Goal: Task Accomplishment & Management: Use online tool/utility

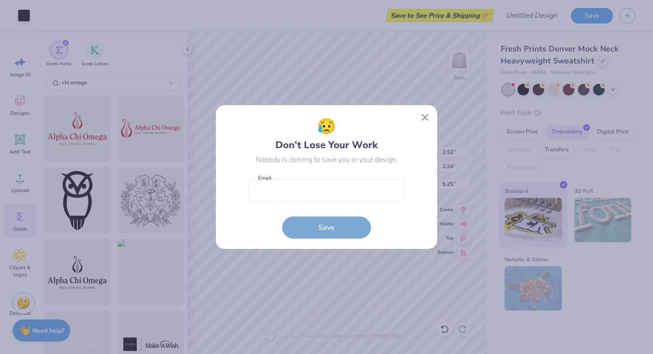
scroll to position [13, 0]
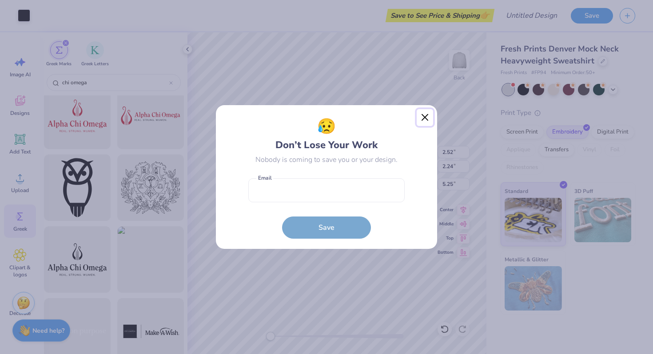
click at [424, 113] on button "Close" at bounding box center [424, 117] width 17 height 17
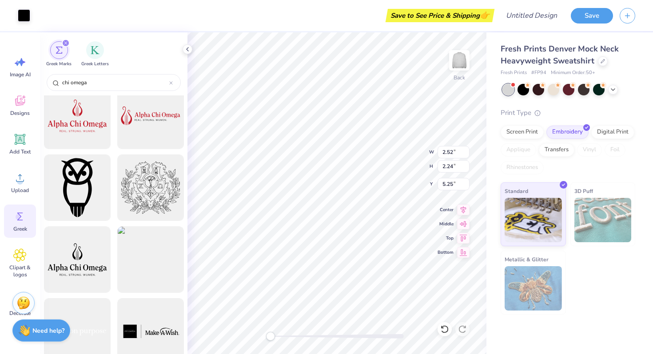
type input "7.26"
type input "2.52"
type input "2.73"
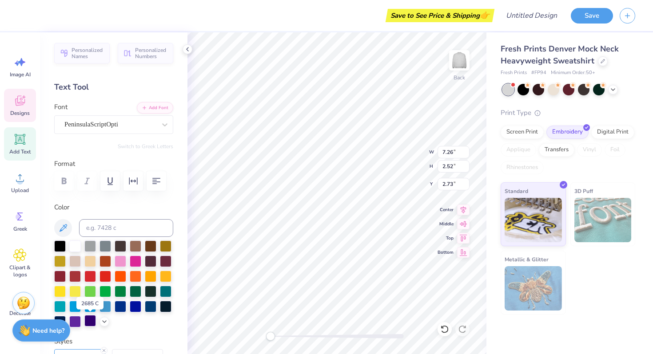
click at [88, 321] on div at bounding box center [90, 321] width 12 height 12
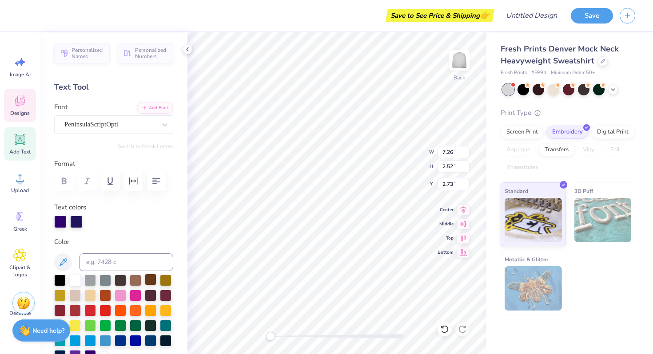
type input "2.52"
type input "2.24"
type input "5.25"
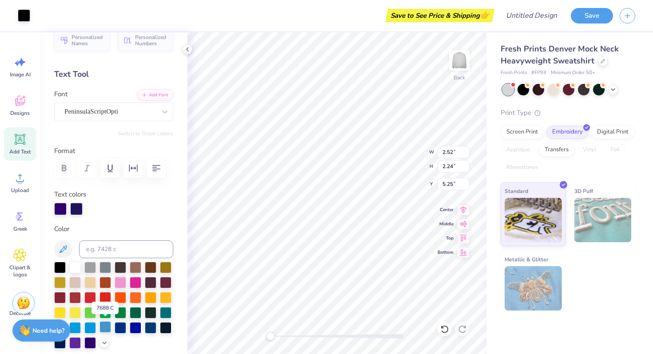
scroll to position [15, 0]
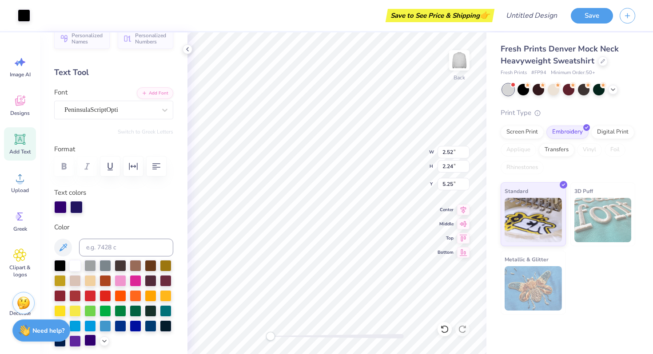
click at [91, 340] on div at bounding box center [90, 341] width 12 height 12
click at [75, 203] on div at bounding box center [76, 206] width 12 height 12
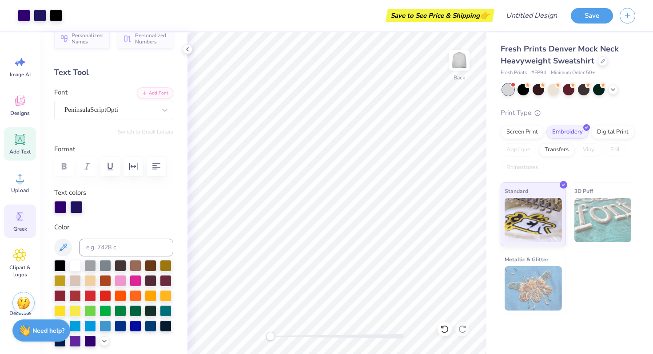
click at [22, 224] on div "Greek" at bounding box center [20, 221] width 32 height 33
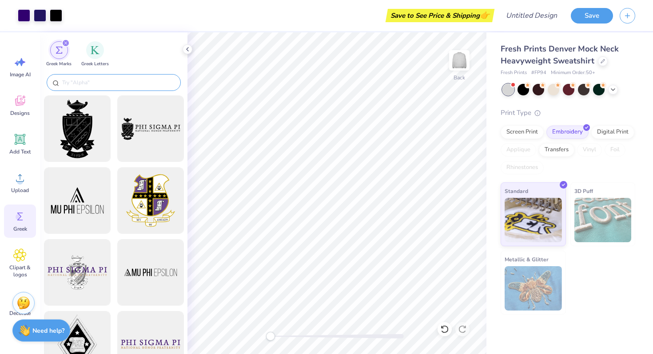
click at [85, 83] on input "text" at bounding box center [118, 82] width 114 height 9
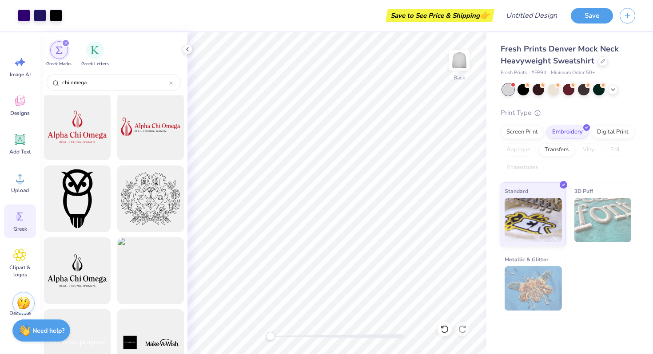
scroll to position [0, 0]
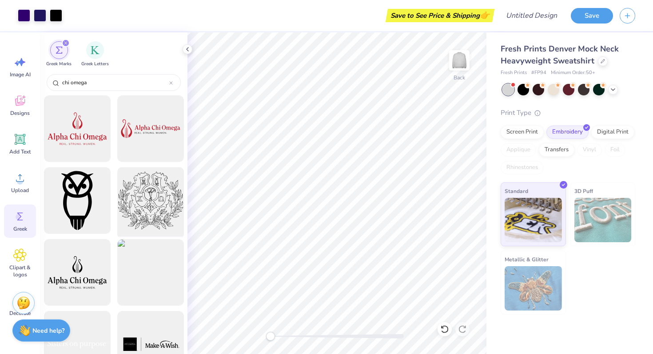
type input "chi omega"
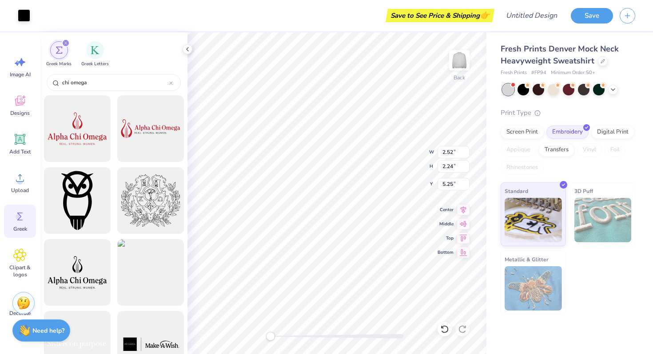
type input "7.26"
type input "2.52"
type input "2.73"
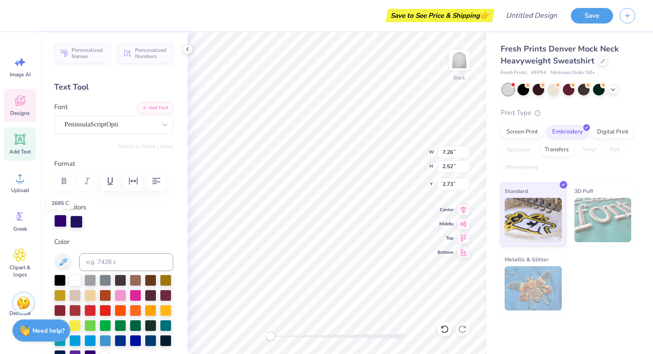
click at [64, 221] on div at bounding box center [60, 221] width 12 height 12
click at [78, 221] on div at bounding box center [76, 221] width 12 height 12
type input "2.52"
type input "2.24"
type input "5.25"
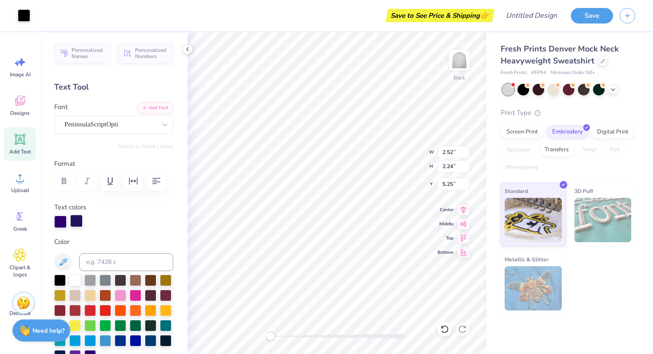
click at [77, 218] on div at bounding box center [76, 221] width 12 height 12
type input "7.26"
type input "2.52"
type input "2.73"
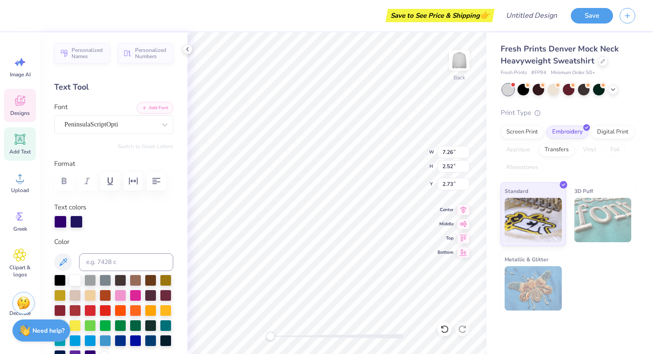
type textarea "Chi Omega execusive board"
type textarea "Chi Omega"
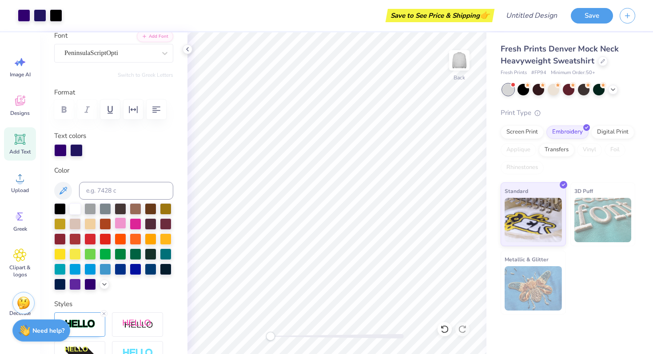
scroll to position [84, 0]
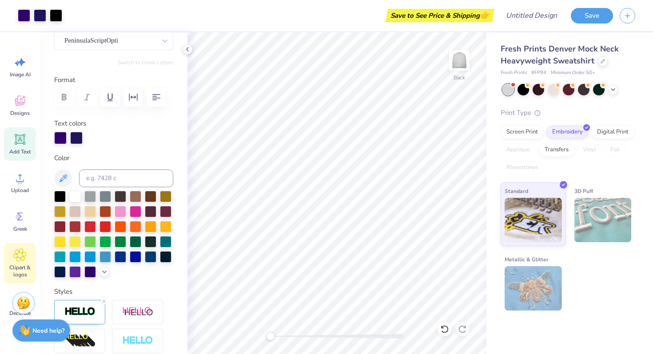
click at [22, 256] on icon at bounding box center [19, 255] width 5 height 5
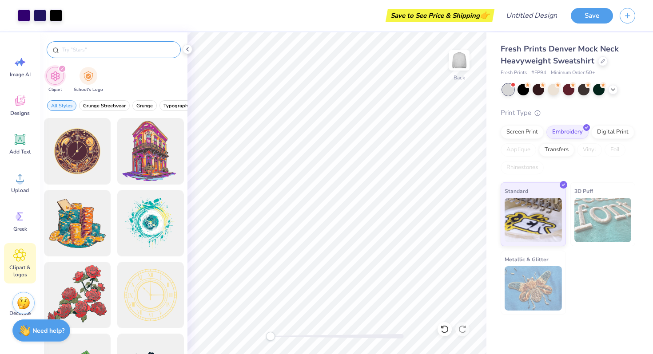
click at [103, 49] on input "text" at bounding box center [118, 49] width 114 height 9
click at [19, 67] on icon at bounding box center [19, 61] width 13 height 13
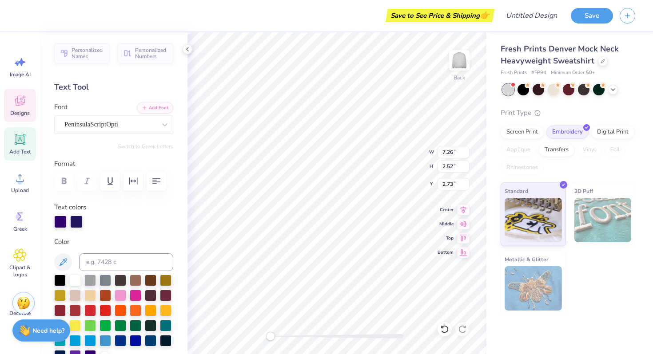
type input "2.52"
type input "2.24"
type input "5.25"
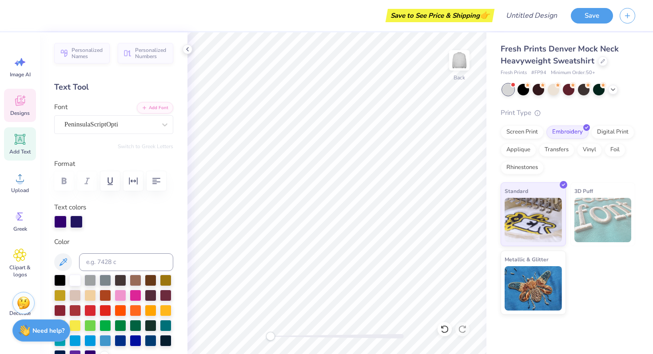
click at [20, 102] on icon at bounding box center [20, 101] width 10 height 10
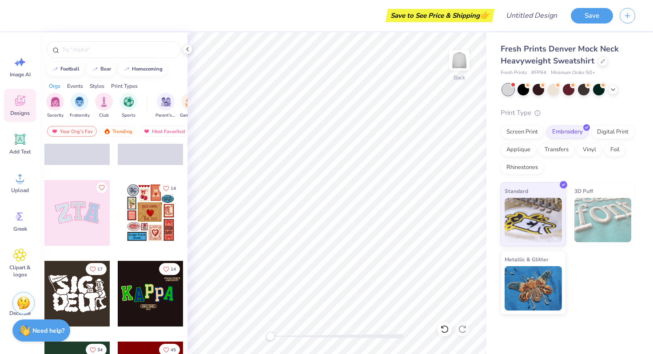
scroll to position [0, 0]
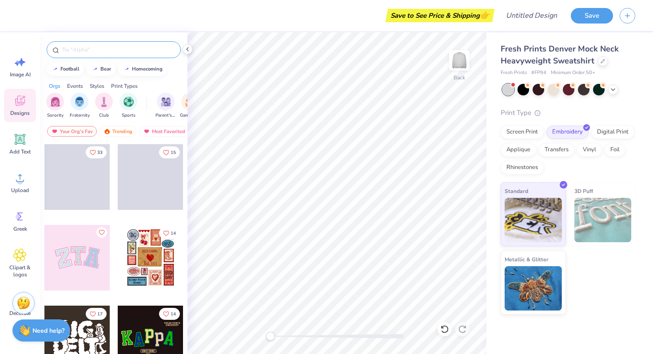
click at [108, 51] on input "text" at bounding box center [118, 49] width 114 height 9
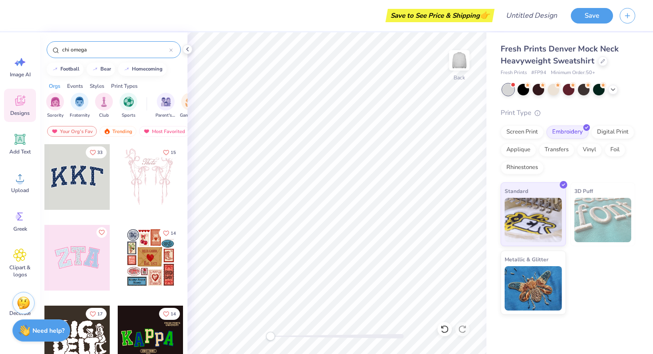
type input "chi omega"
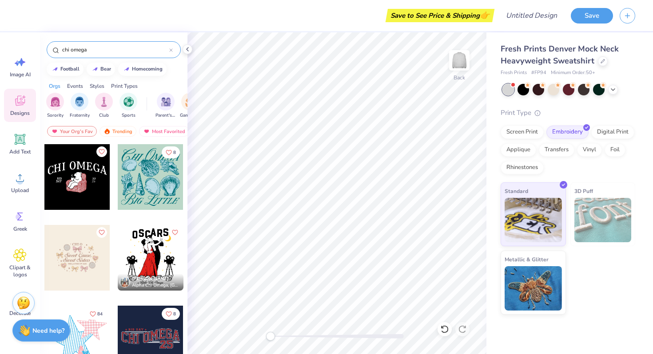
click at [166, 50] on input "chi omega" at bounding box center [115, 49] width 108 height 9
click at [170, 50] on icon at bounding box center [171, 50] width 4 height 4
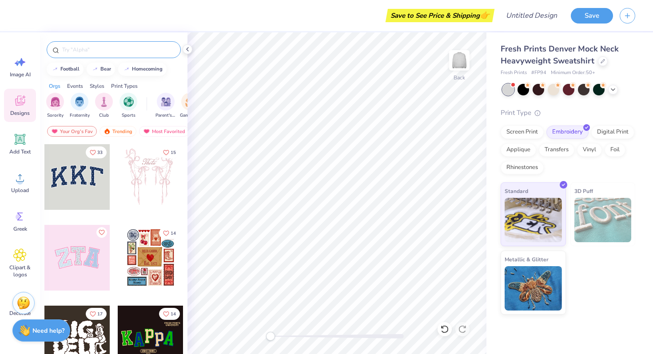
click at [23, 103] on icon at bounding box center [20, 101] width 10 height 10
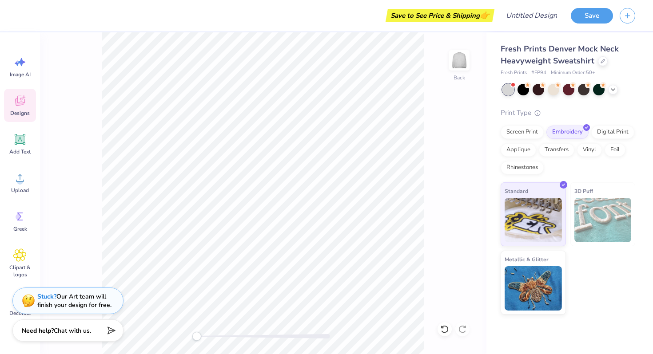
click at [20, 104] on icon at bounding box center [20, 102] width 8 height 7
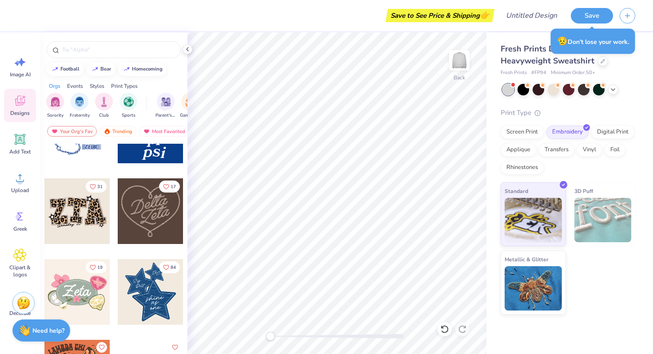
scroll to position [529, 0]
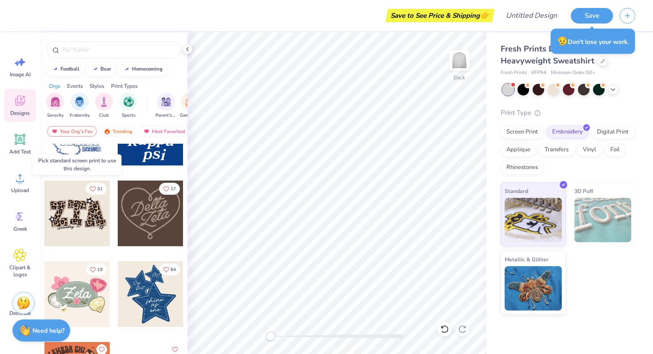
click at [91, 217] on div at bounding box center [77, 214] width 66 height 66
click at [84, 203] on div at bounding box center [77, 214] width 66 height 66
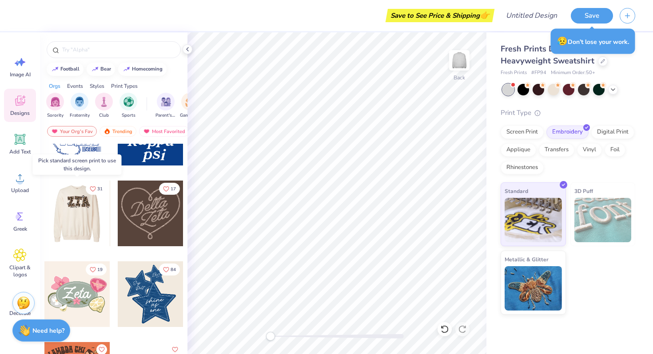
drag, startPoint x: 75, startPoint y: 215, endPoint x: 93, endPoint y: 215, distance: 18.6
click at [93, 215] on div at bounding box center [77, 214] width 66 height 66
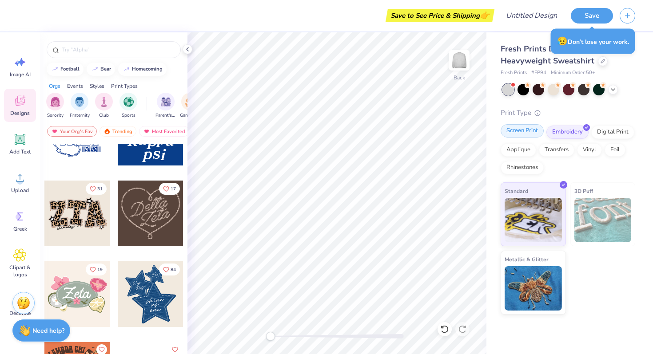
click at [520, 127] on div "Screen Print" at bounding box center [521, 130] width 43 height 13
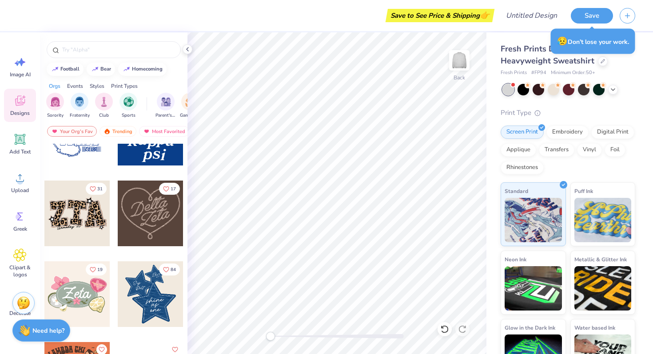
click at [83, 210] on div at bounding box center [77, 214] width 66 height 66
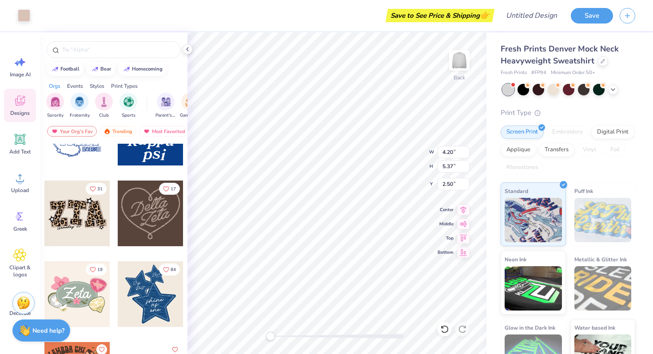
type input "3.74"
type input "4.98"
type input "2.70"
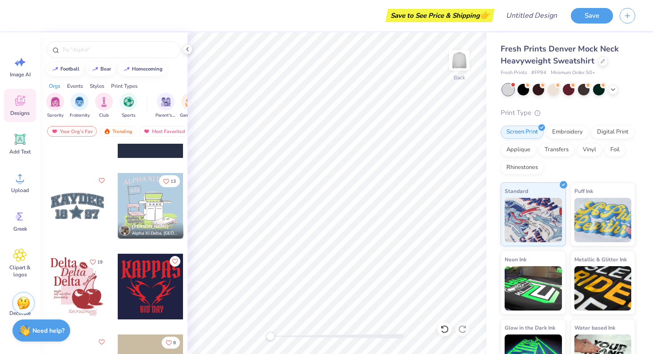
scroll to position [1264, 0]
click at [84, 209] on div at bounding box center [77, 206] width 66 height 66
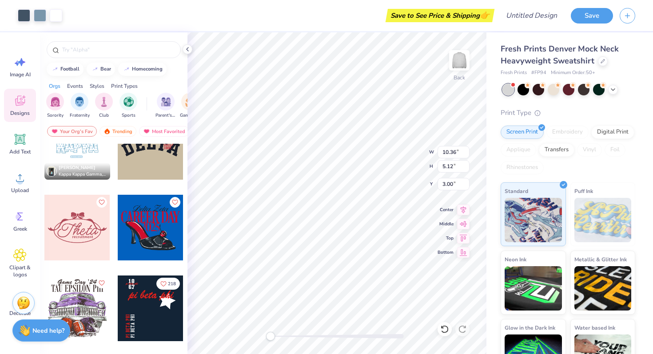
scroll to position [1604, 0]
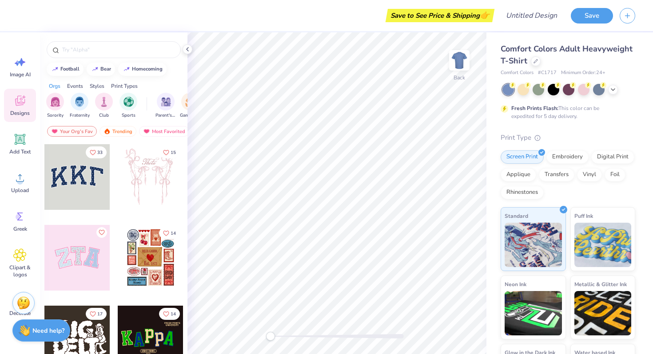
click at [91, 169] on div at bounding box center [77, 177] width 66 height 66
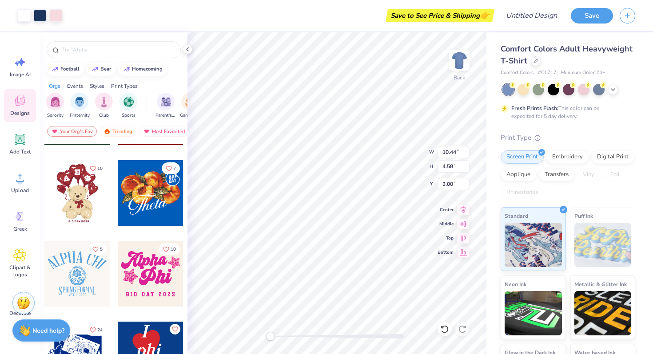
scroll to position [527, 0]
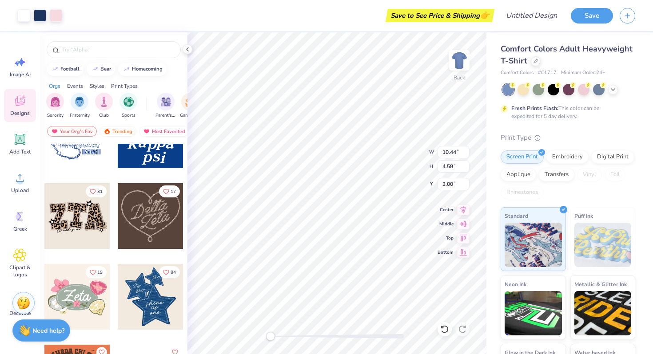
click at [87, 206] on div at bounding box center [77, 216] width 66 height 66
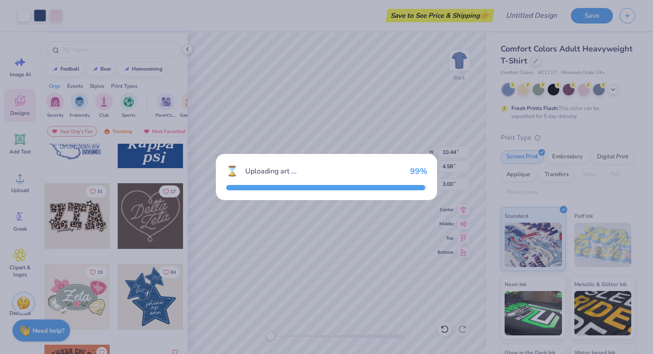
type input "11.28"
type input "6.46"
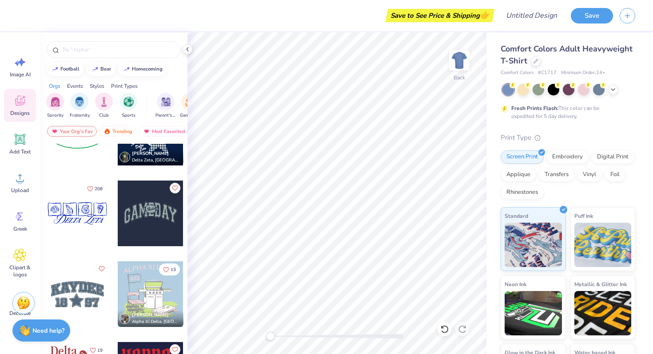
scroll to position [1227, 0]
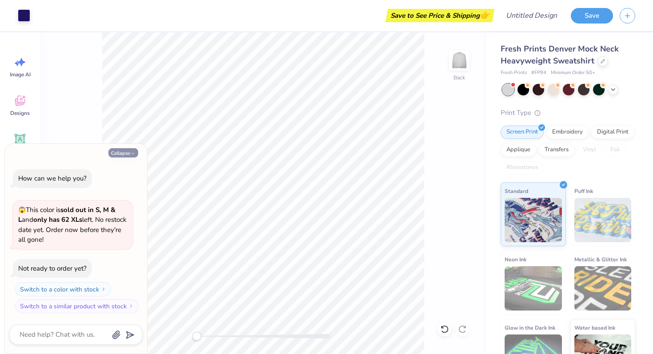
click at [121, 148] on button "Collapse" at bounding box center [123, 152] width 30 height 9
type textarea "x"
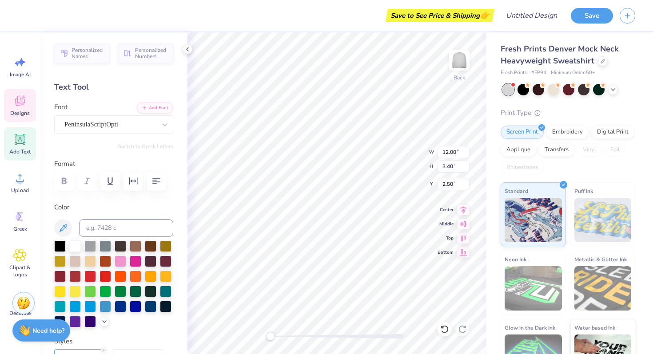
type textarea "G"
type textarea "Chi Omega"
type input "2.90"
type input "3.17"
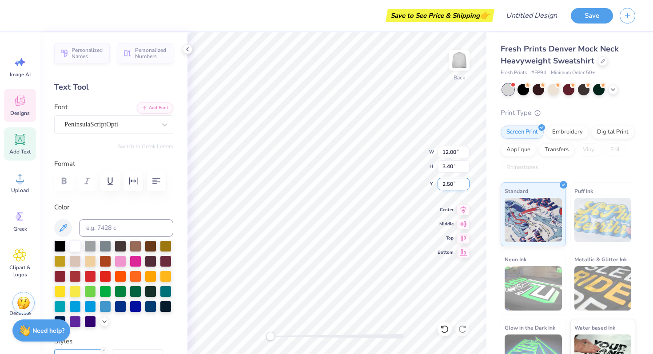
type input "4.92"
click at [19, 218] on circle at bounding box center [19, 217] width 6 height 6
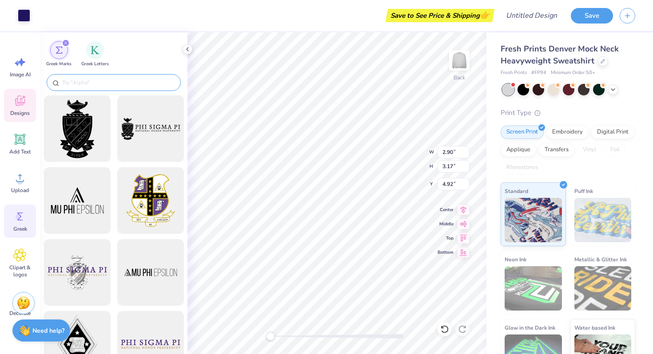
click at [121, 82] on input "text" at bounding box center [118, 82] width 114 height 9
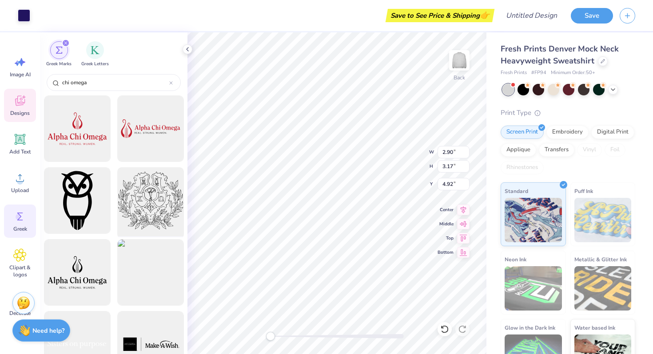
type input "chi omega"
click at [143, 212] on div at bounding box center [150, 200] width 73 height 73
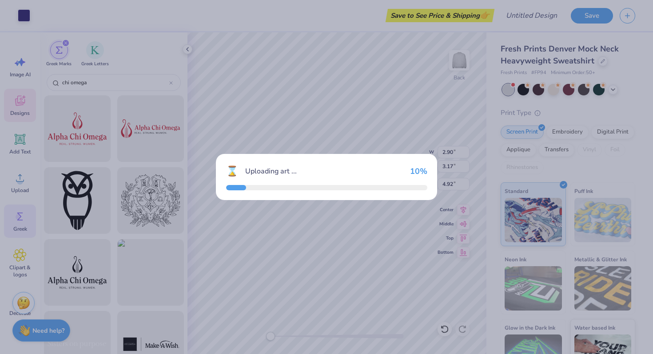
type input "15.00"
type input "13.33"
type input "3.00"
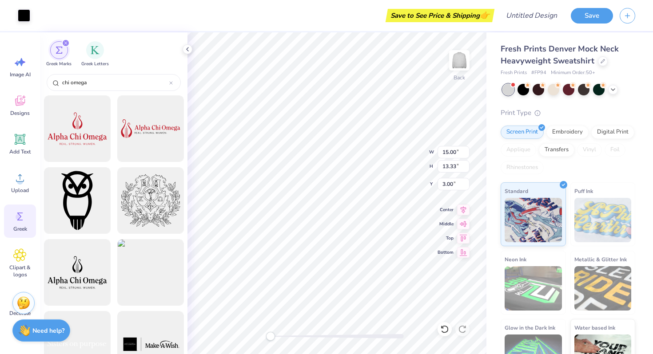
type input "2.90"
type input "3.17"
type input "4.92"
type input "7.26"
type input "2.52"
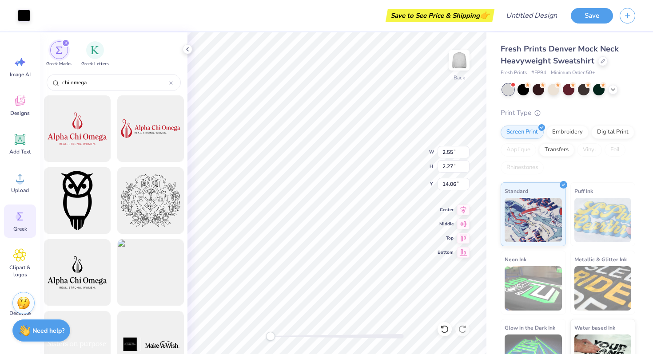
type input "2.73"
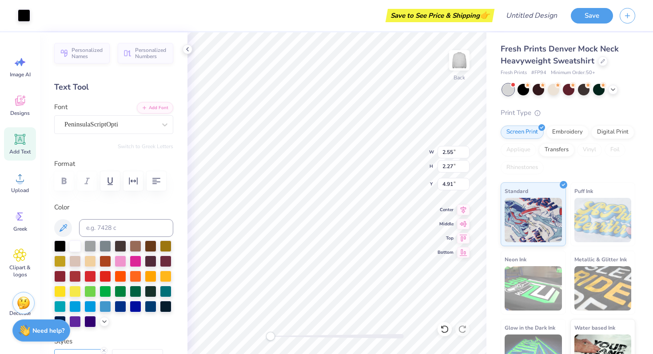
type input "7.26"
type input "2.52"
type input "2.64"
click at [22, 138] on icon at bounding box center [20, 139] width 8 height 8
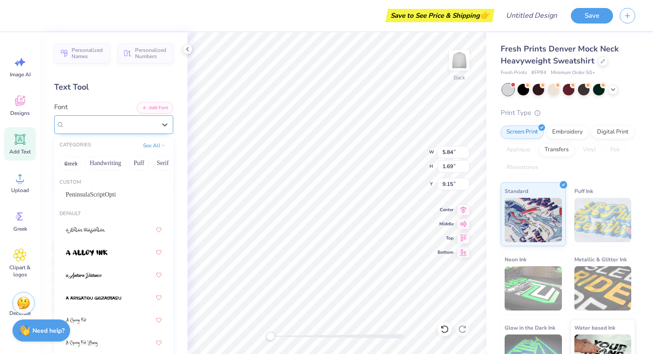
click at [105, 124] on div "Super Dream" at bounding box center [109, 125] width 93 height 14
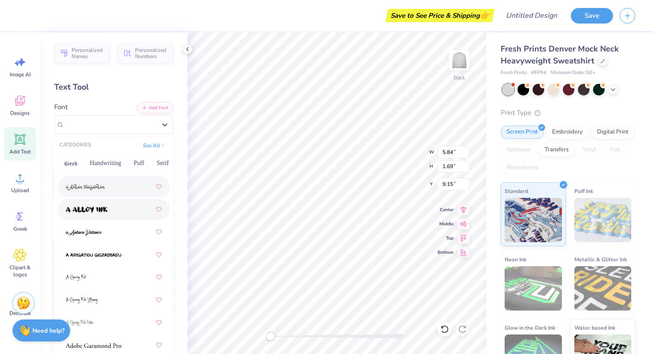
scroll to position [0, 0]
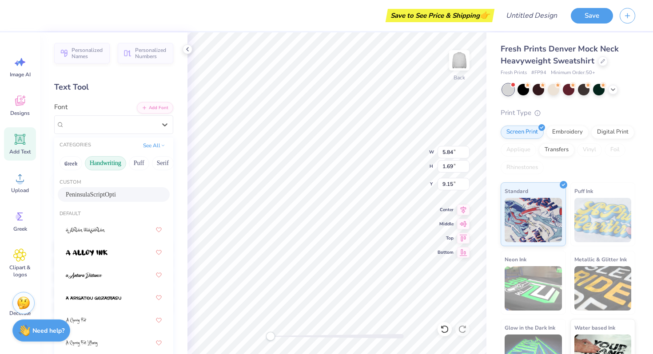
click at [107, 158] on button "Handwriting" at bounding box center [105, 163] width 41 height 14
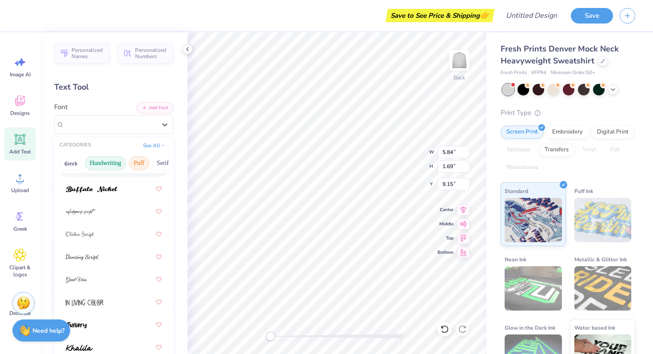
click at [141, 164] on button "Puff" at bounding box center [139, 163] width 20 height 14
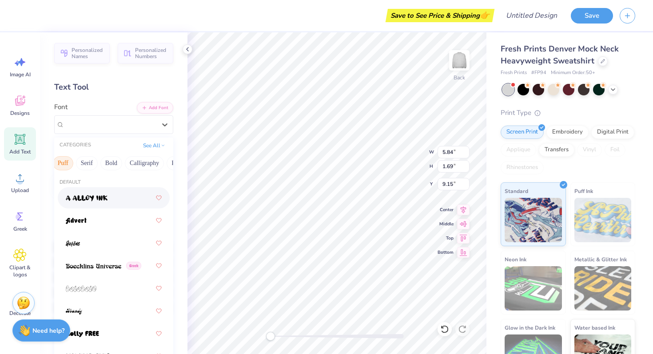
scroll to position [0, 90]
click at [77, 163] on button "Serif" at bounding box center [73, 163] width 22 height 14
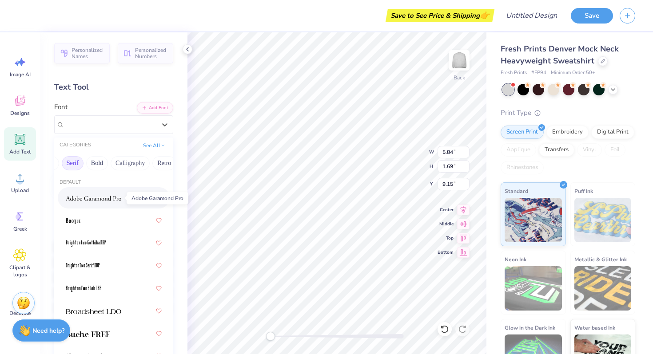
click at [93, 202] on span at bounding box center [93, 198] width 55 height 9
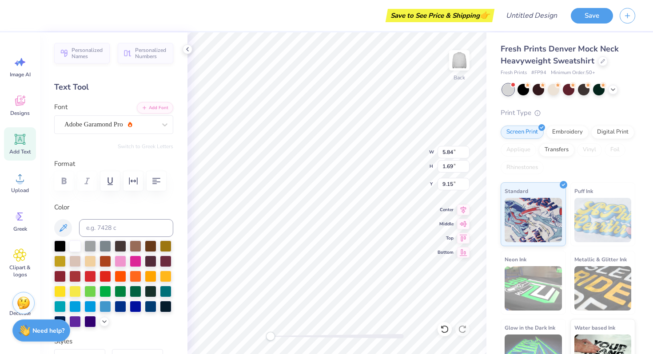
scroll to position [0, 0]
type textarea "E"
paste textarea "executive"
type textarea "Exec"
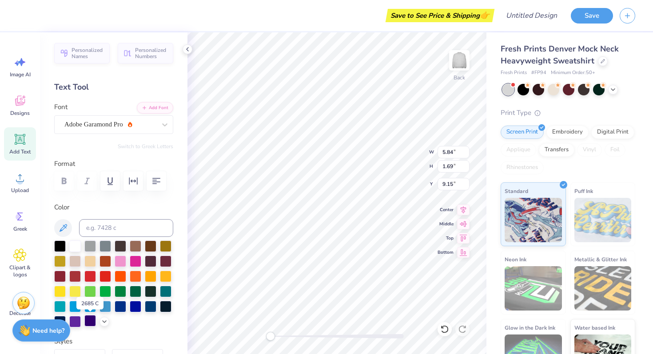
click at [91, 321] on div at bounding box center [90, 321] width 12 height 12
click at [91, 320] on div at bounding box center [90, 321] width 12 height 12
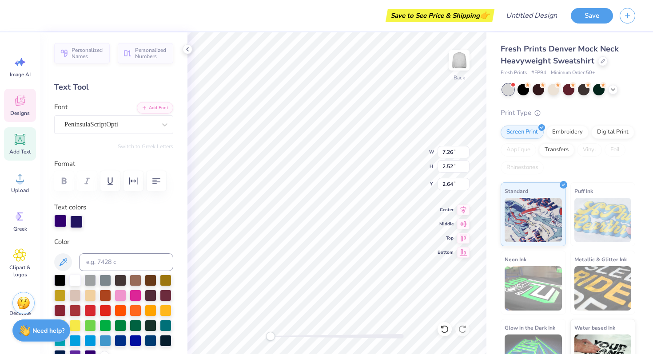
click at [65, 218] on div at bounding box center [60, 221] width 12 height 12
click at [74, 218] on div at bounding box center [76, 221] width 12 height 12
click at [77, 218] on div at bounding box center [76, 221] width 12 height 12
click at [94, 121] on div "Adobe Garamond Pro" at bounding box center [109, 125] width 93 height 14
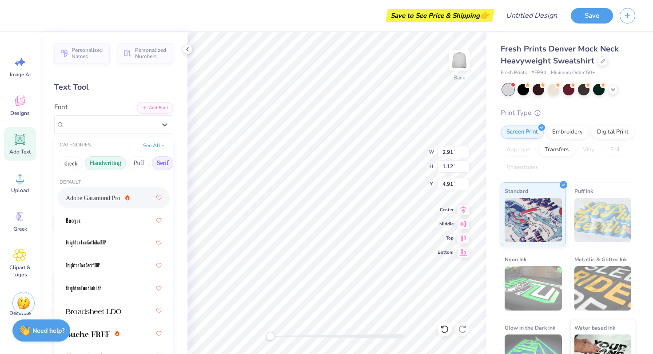
click at [96, 166] on button "Handwriting" at bounding box center [105, 163] width 41 height 14
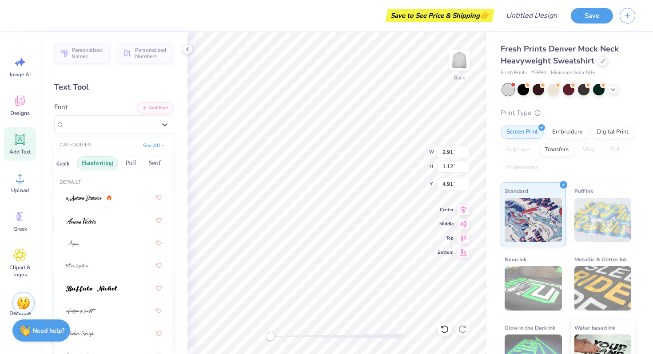
scroll to position [0, 9]
click at [82, 241] on div at bounding box center [114, 243] width 96 height 16
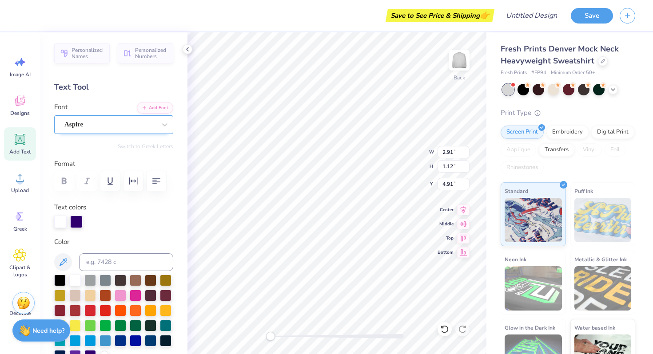
click at [126, 125] on div "Aspire" at bounding box center [109, 125] width 93 height 14
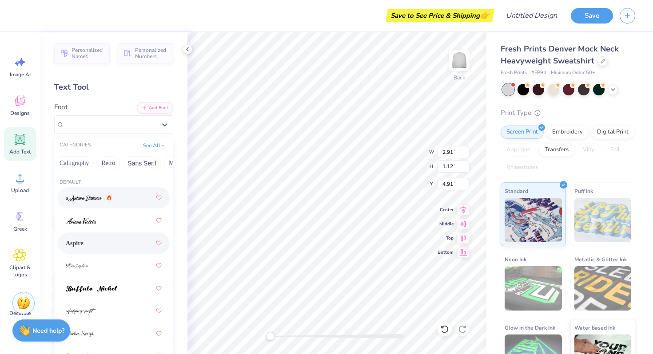
scroll to position [0, 149]
click at [79, 162] on button "Calligraphy" at bounding box center [71, 163] width 39 height 14
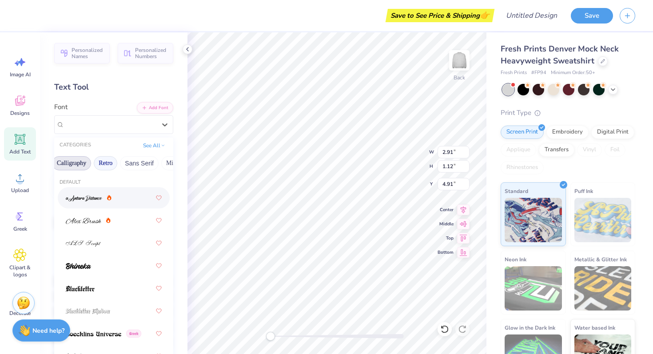
click at [107, 162] on button "Retro" at bounding box center [106, 163] width 24 height 14
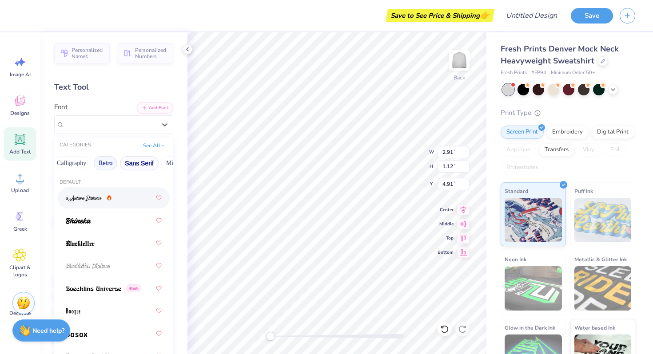
click at [131, 160] on button "Sans Serif" at bounding box center [139, 163] width 39 height 14
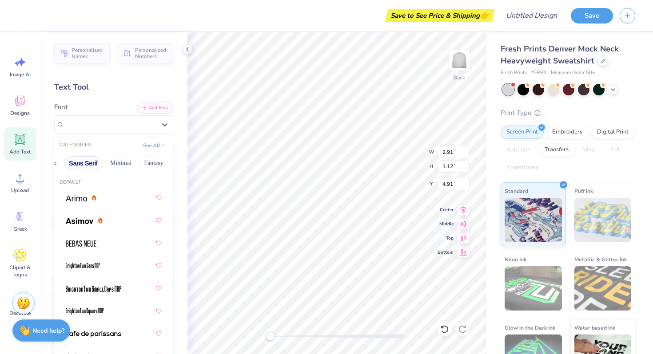
scroll to position [0, 209]
click at [117, 163] on button "Minimal" at bounding box center [116, 163] width 31 height 14
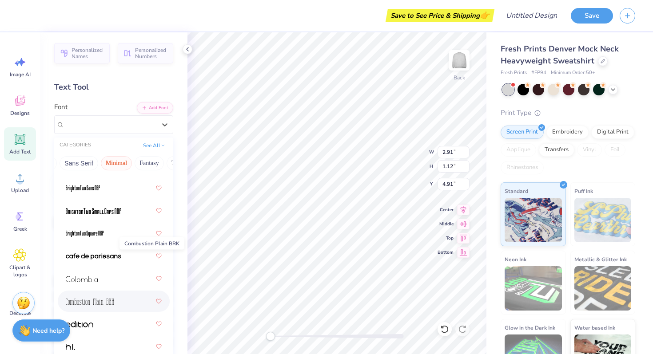
scroll to position [159, 0]
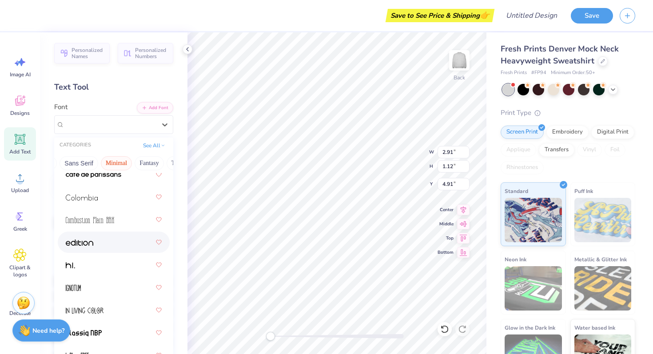
click at [97, 238] on div at bounding box center [114, 242] width 96 height 16
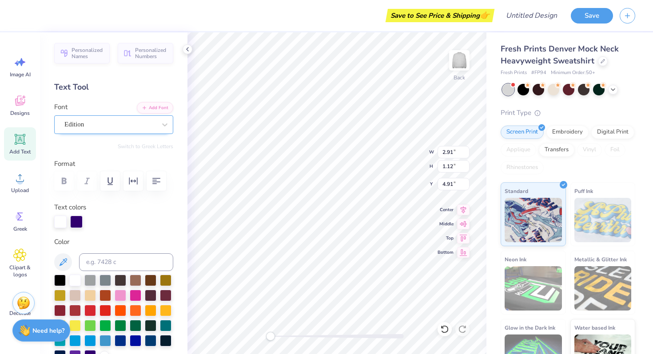
click at [112, 122] on div "Edition" at bounding box center [109, 125] width 93 height 14
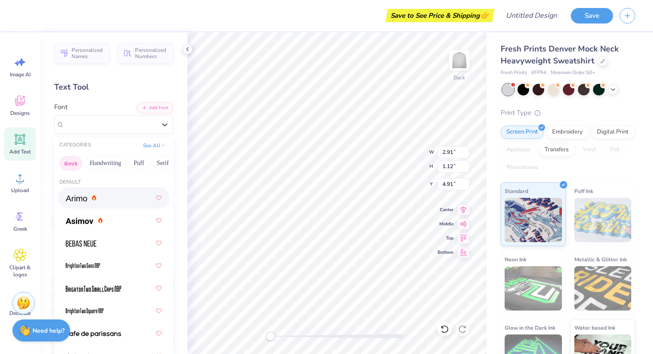
click at [77, 162] on button "Greek" at bounding box center [70, 163] width 23 height 14
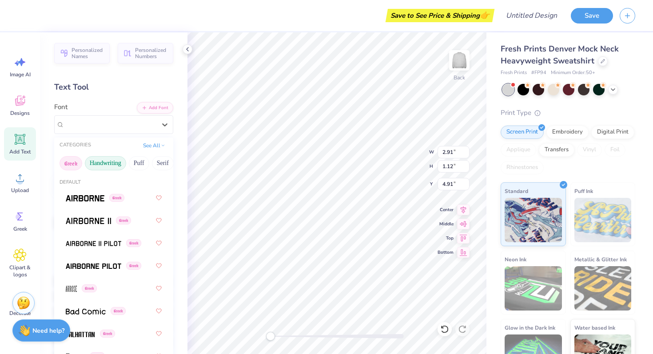
click at [104, 162] on button "Handwriting" at bounding box center [105, 163] width 41 height 14
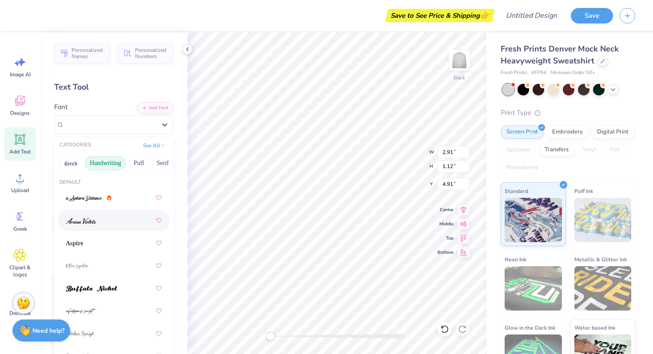
click at [95, 220] on img at bounding box center [81, 221] width 30 height 6
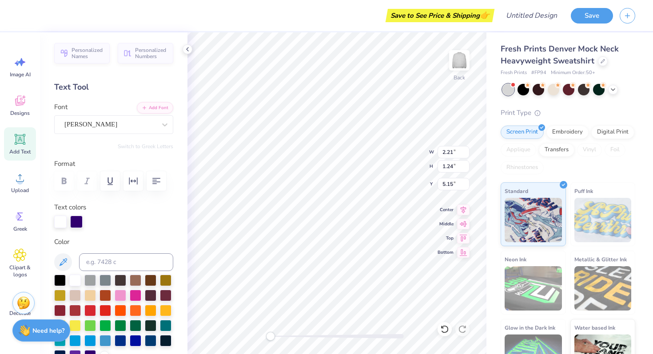
type input "2.55"
type input "2.27"
type input "4.89"
type input "7.26"
type input "2.52"
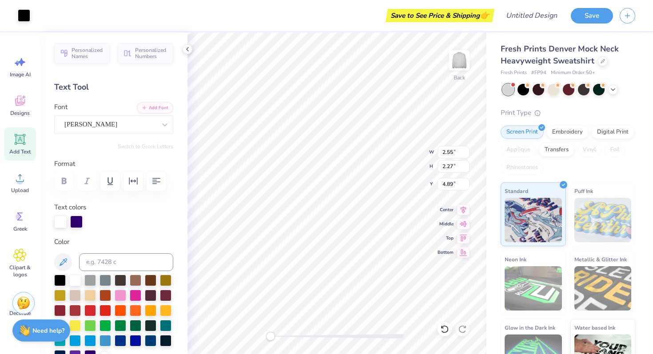
type input "2.68"
type input "2.21"
type input "1.24"
type input "5.21"
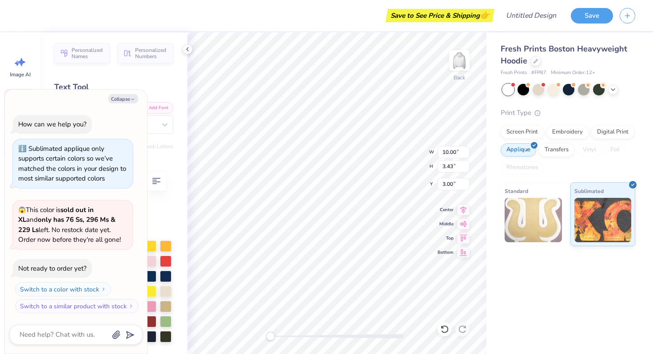
type textarea "x"
type textarea "187"
type textarea "x"
type textarea "18"
type textarea "x"
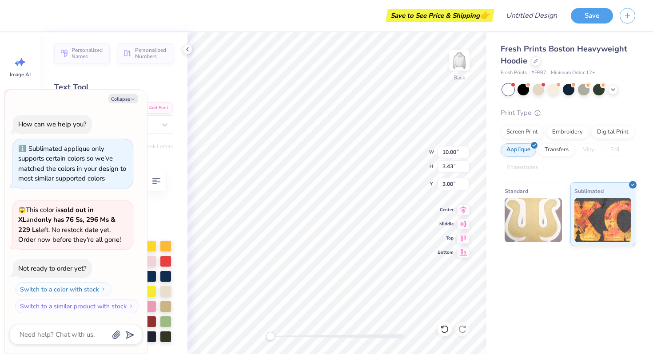
type textarea "1"
type textarea "x"
type textarea "1"
type textarea "x"
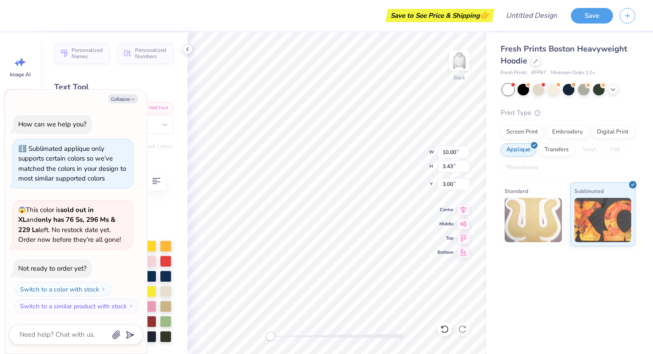
type textarea "19"
type textarea "x"
type textarea "1"
type textarea "x"
type textarea "18"
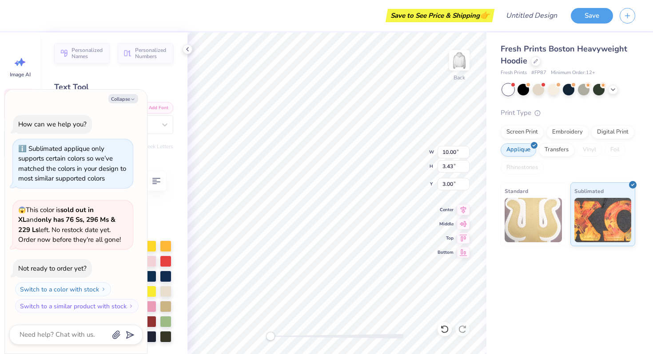
type textarea "x"
type textarea "189"
type textarea "x"
type textarea "1895"
type textarea "x"
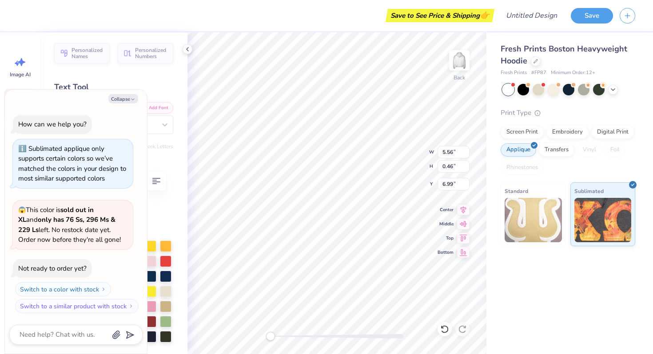
type textarea "GAMMA PHI"
type textarea "x"
type textarea "GAMMA PHI"
type textarea "x"
type textarea "GAMMA PH"
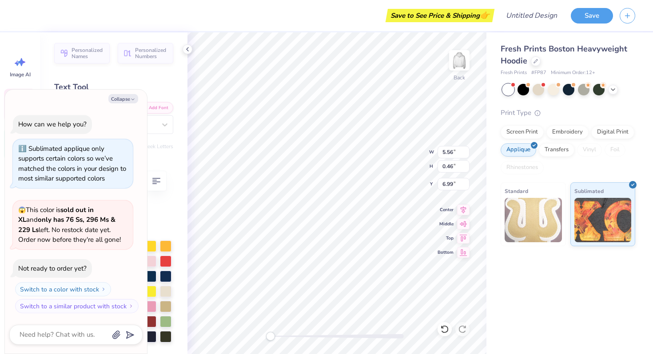
type textarea "x"
type textarea "GAMMA P"
type textarea "x"
type textarea "GAMMA"
type textarea "x"
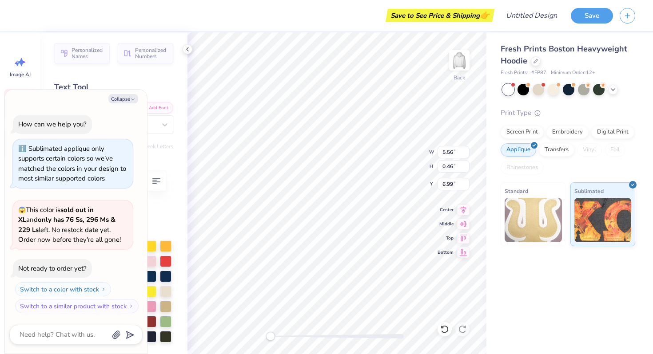
type textarea "GAMMA"
type textarea "x"
type textarea "GAMM"
type textarea "x"
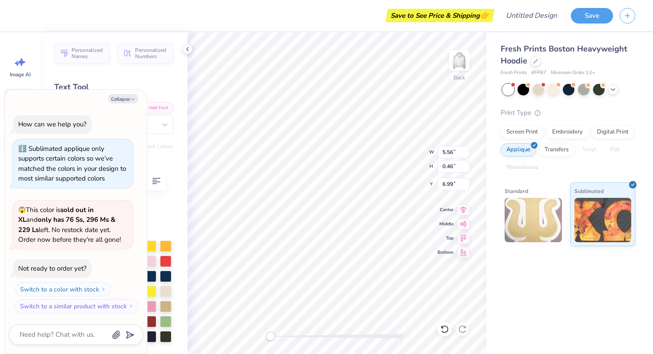
type textarea "GAM"
type textarea "x"
type textarea "GA"
type textarea "x"
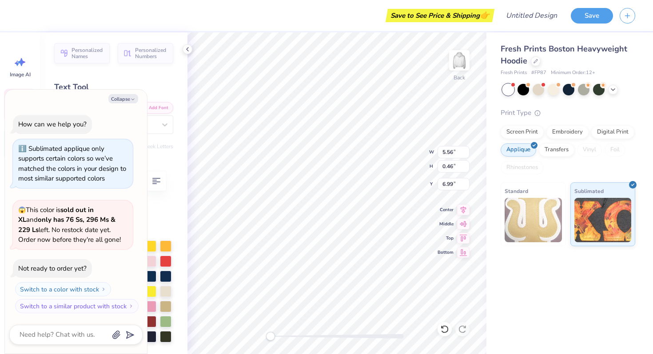
type textarea "G"
type textarea "x"
type textarea "Ch"
type textarea "x"
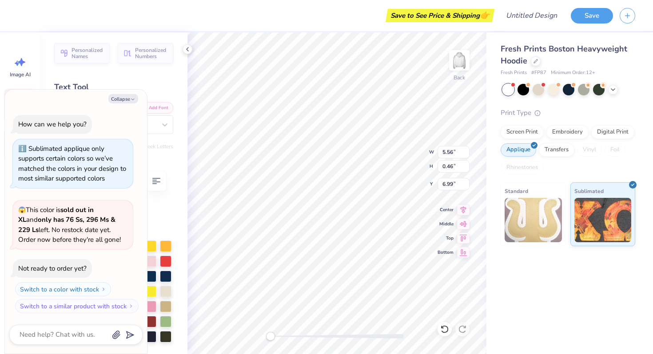
type textarea "Chi"
type textarea "x"
type textarea "Chi"
type textarea "x"
type textarea "Chi"
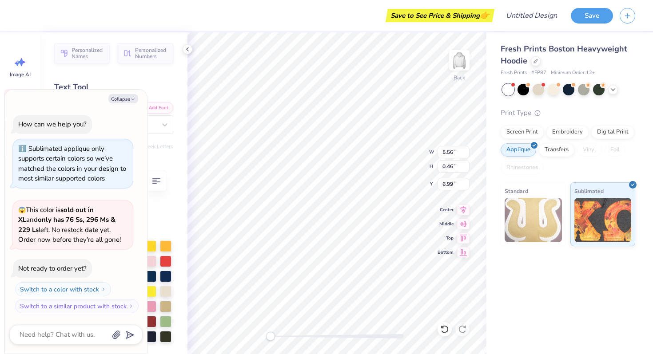
type textarea "x"
type textarea "Ch"
type textarea "x"
type textarea "ChI"
type textarea "x"
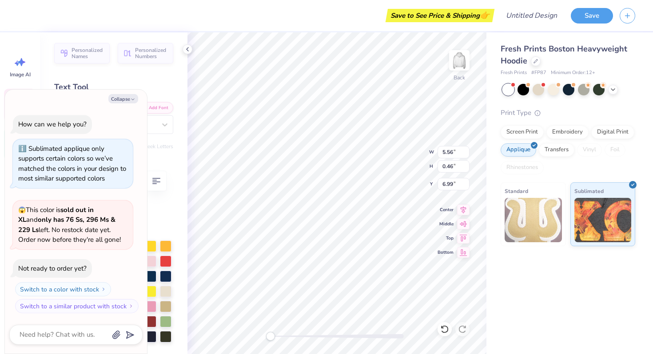
type textarea "ChI"
type textarea "x"
type textarea "ChI OM"
type textarea "x"
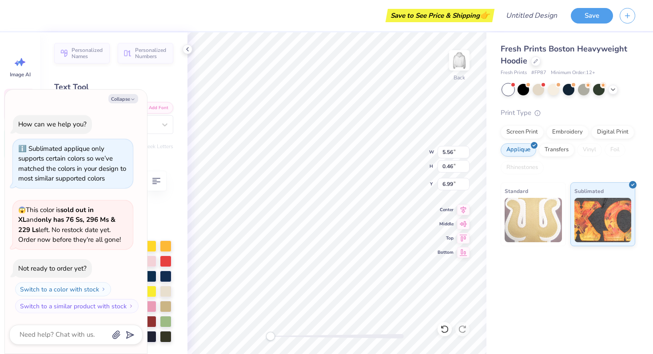
type textarea "ChI OME"
type textarea "x"
type textarea "ChI OM"
type textarea "x"
type textarea "ChI O"
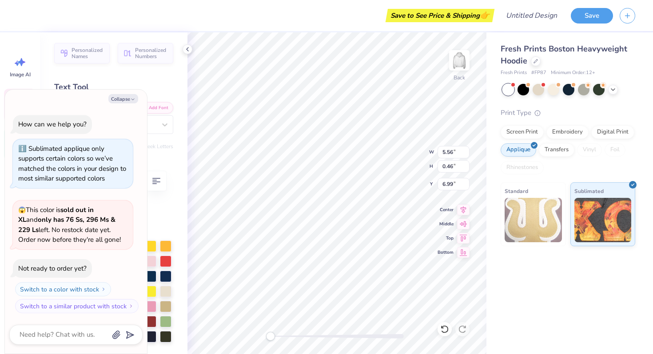
type textarea "x"
type textarea "ChI"
type textarea "x"
type textarea "ChI"
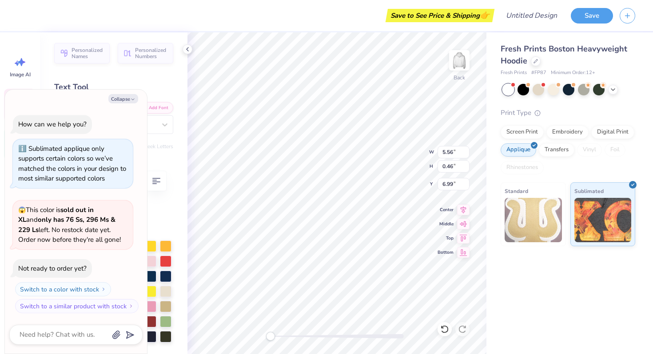
type textarea "x"
type textarea "Ch"
type textarea "x"
type textarea "C"
type textarea "x"
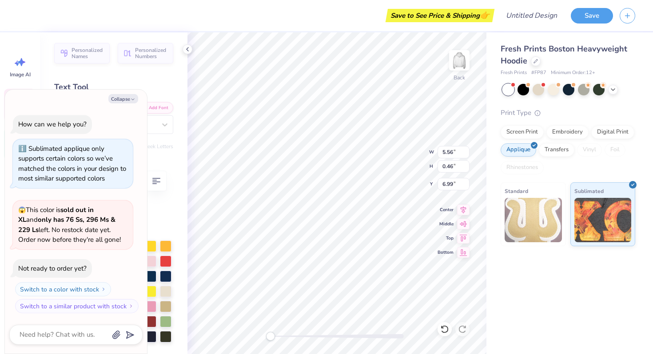
type textarea "CH"
type textarea "x"
type textarea "CHI"
type textarea "x"
type textarea "CHI"
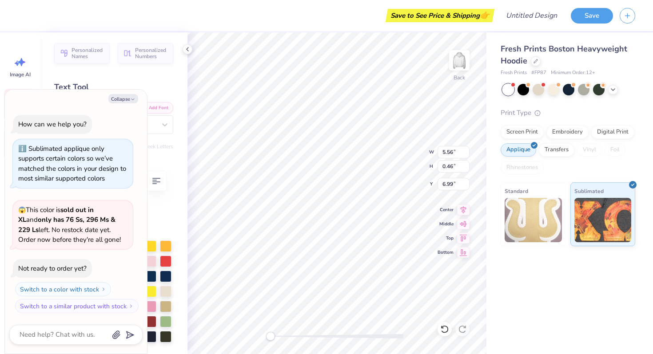
type textarea "x"
type textarea "CHI O"
type textarea "x"
type textarea "CHI OM"
type textarea "x"
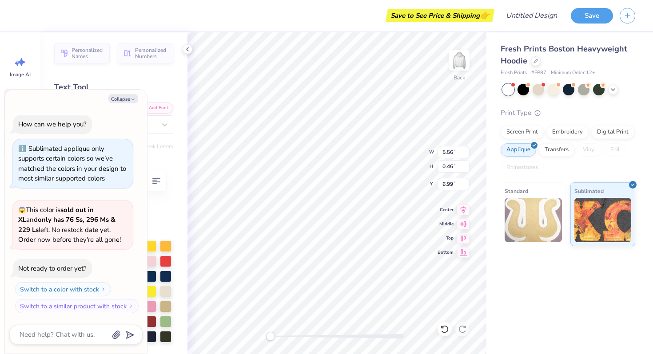
type textarea "CHI OME"
type textarea "x"
type textarea "CHI OMEG"
type textarea "x"
type textarea "CHI OMEGA"
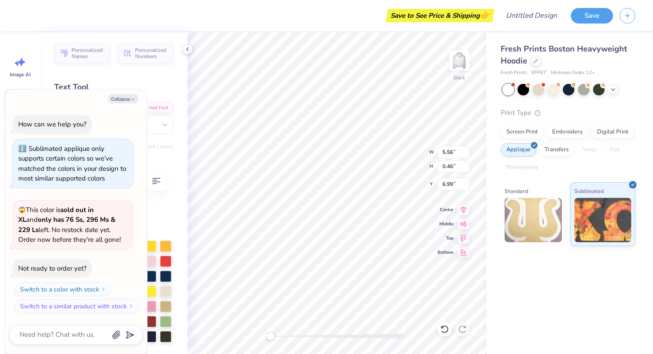
type textarea "x"
type textarea "CHI OMEGA"
type textarea "x"
type textarea "CHI OMEGA E"
type textarea "x"
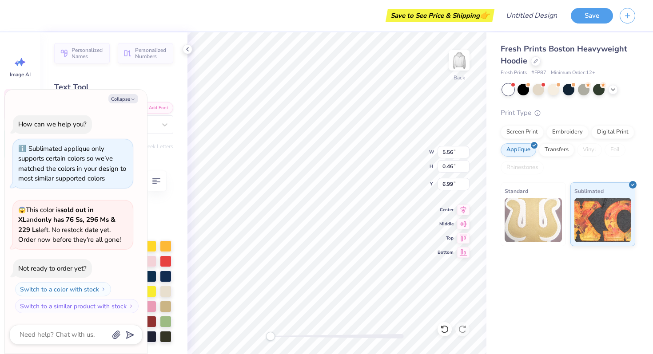
type textarea "CHI OMEGA EX"
type textarea "x"
type textarea "CHI OMEGA EXE"
type textarea "x"
type textarea "CHI OMEGA EXEC"
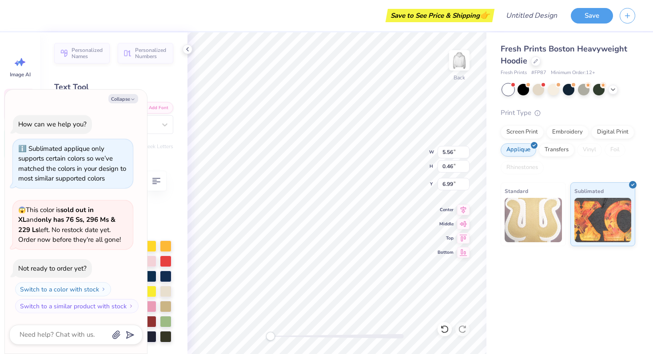
type textarea "x"
type textarea "CHI OMEGA EXEC"
type textarea "x"
type textarea "CHI OMEGA EXEC B"
type textarea "x"
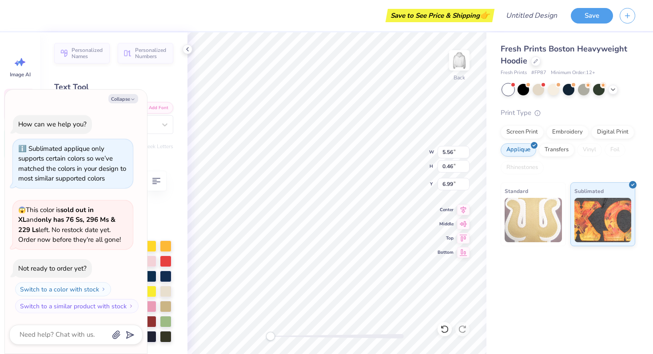
type textarea "CHI OMEGA EXEC BO"
type textarea "x"
type textarea "CHI OMEGA EXEC BOA"
type textarea "x"
type textarea "CHI OMEGA EXEC BOAR"
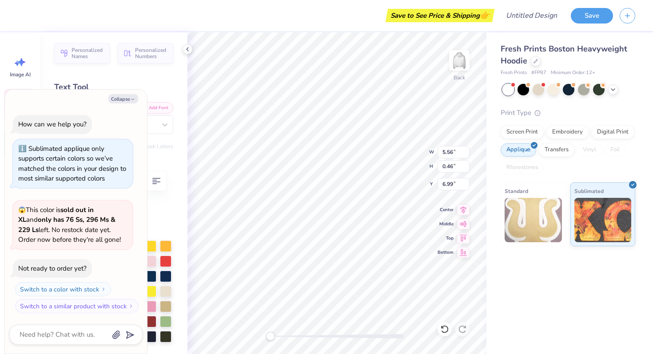
type textarea "x"
type textarea "CHI OMEGA EXEC BOARD"
type textarea "x"
type textarea "CHI OMEGA EXEC BOAR"
type textarea "x"
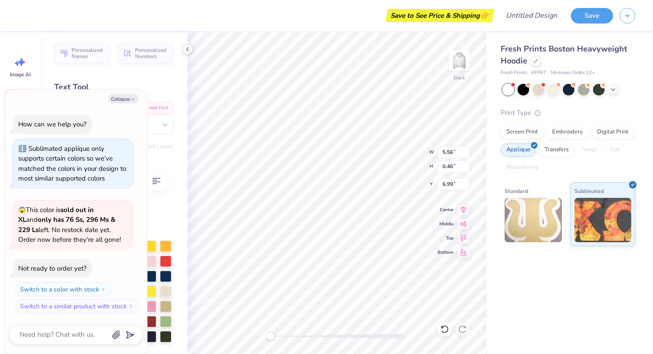
type textarea "CHI OMEGA EXEC BOA"
type textarea "x"
type textarea "CHI OMEGA EXEC BO"
type textarea "x"
type textarea "CHI OMEGA EXEC B"
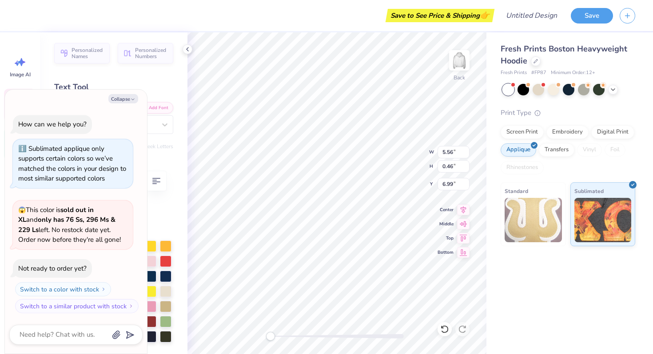
type textarea "x"
type textarea "CHI OMEGA EXEC"
type textarea "x"
type textarea "CHI OMEGA EXEC"
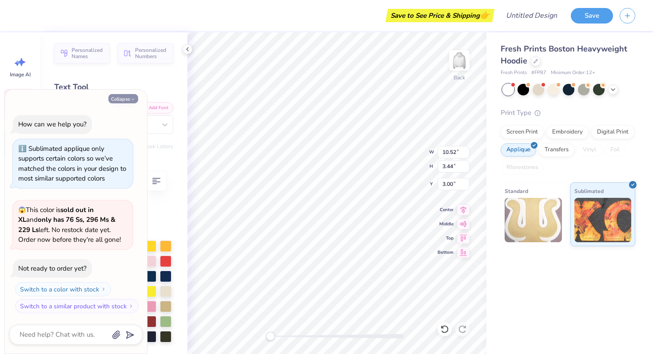
click at [133, 98] on icon "button" at bounding box center [132, 99] width 5 height 5
type textarea "x"
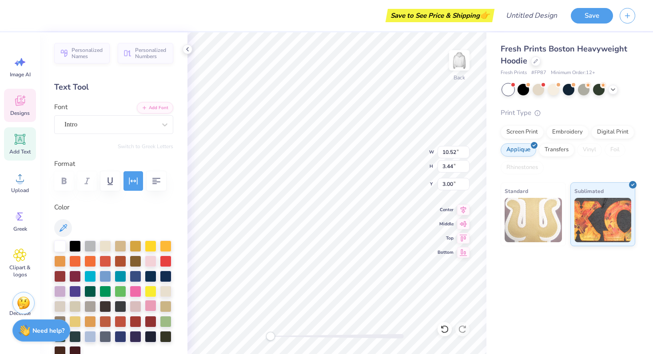
scroll to position [23, 0]
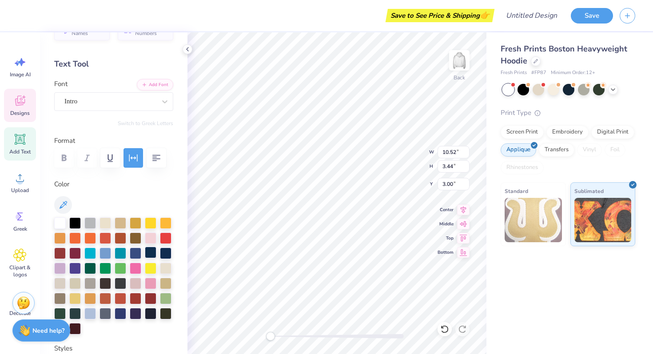
click at [155, 251] on div at bounding box center [151, 253] width 12 height 12
type input "5.53"
type input "0.46"
type input "6.99"
click at [152, 249] on div at bounding box center [151, 253] width 12 height 12
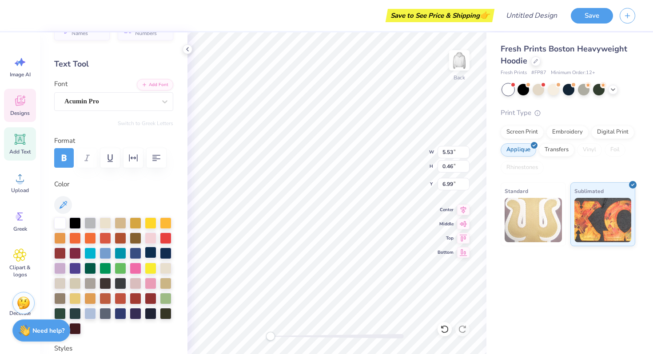
scroll to position [0, 0]
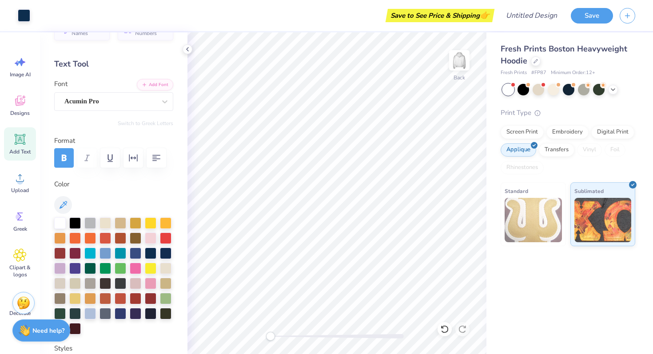
click at [23, 147] on div "Add Text" at bounding box center [20, 143] width 32 height 33
type input "8.84"
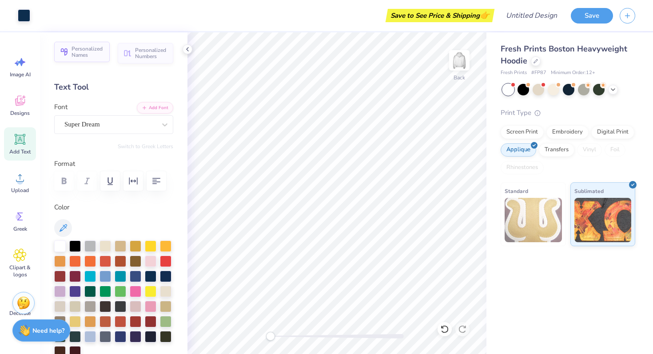
click at [101, 55] on span "Personalized Names" at bounding box center [87, 52] width 33 height 12
click at [189, 51] on icon at bounding box center [187, 49] width 7 height 7
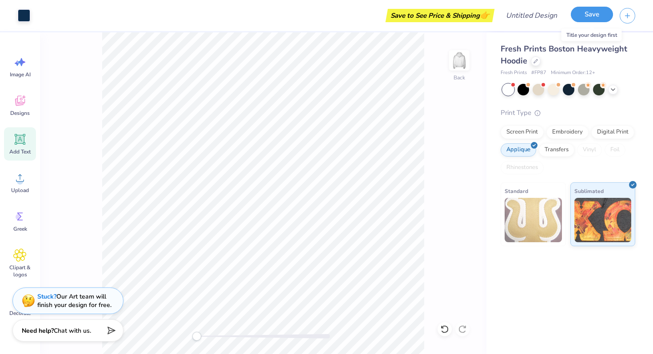
click at [597, 20] on button "Save" at bounding box center [591, 15] width 42 height 16
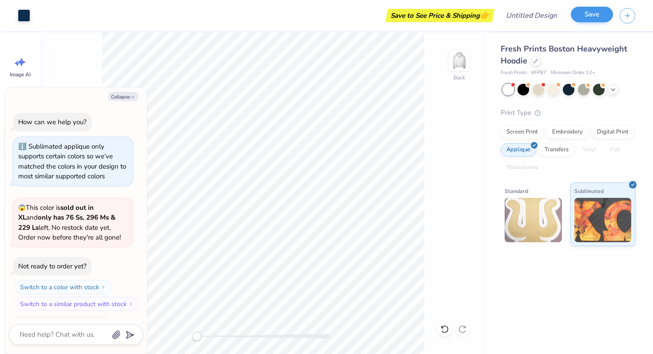
scroll to position [22, 0]
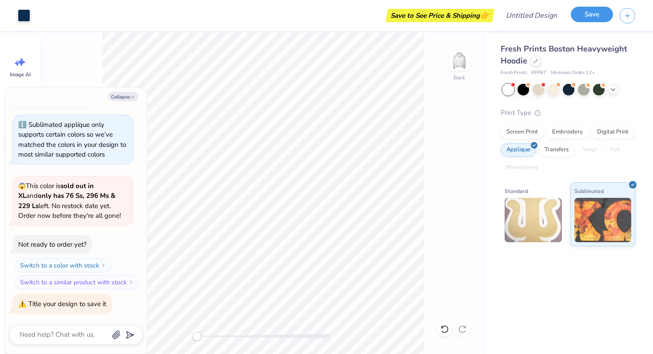
click at [593, 12] on button "Save" at bounding box center [591, 15] width 42 height 16
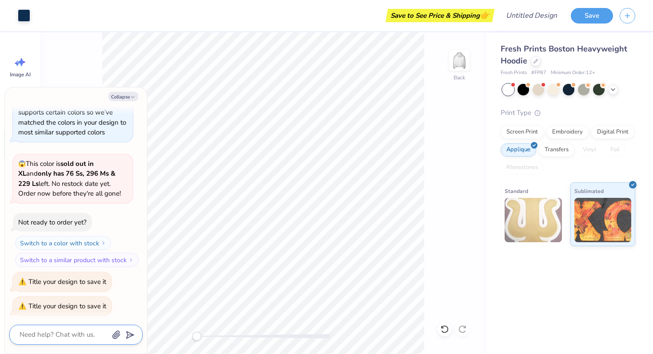
scroll to position [46, 0]
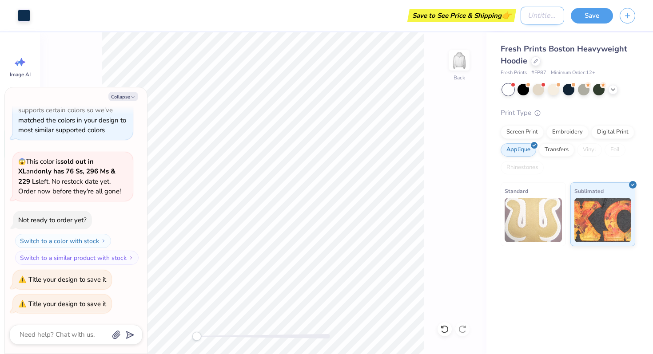
click at [530, 16] on input "Design Title" at bounding box center [542, 16] width 44 height 18
type textarea "x"
type input "e"
type textarea "x"
type input "ex"
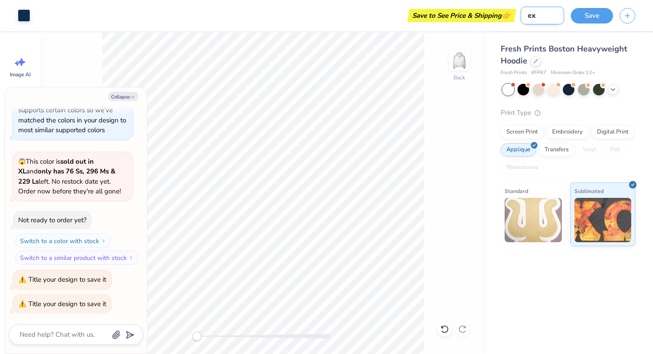
type textarea "x"
type input "exe"
type textarea "x"
type input "exec"
type textarea "x"
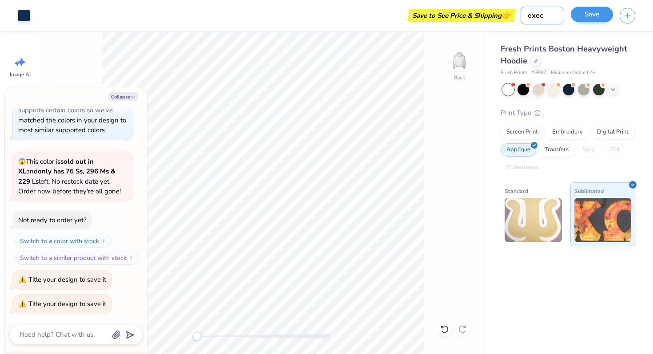
type input "exec"
click at [598, 12] on button "Save" at bounding box center [591, 15] width 42 height 16
type textarea "x"
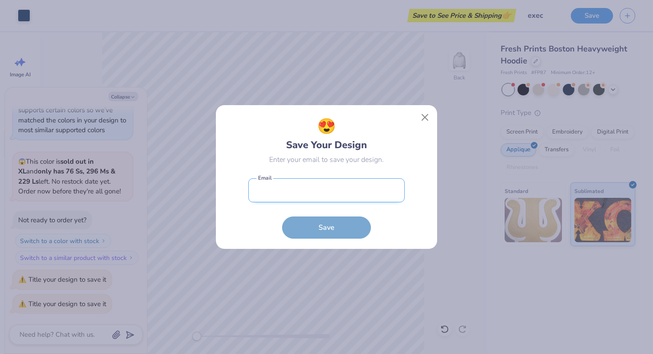
click at [318, 190] on input "email" at bounding box center [326, 190] width 156 height 24
type input "l"
type input "kertzkm@miamioh.edu"
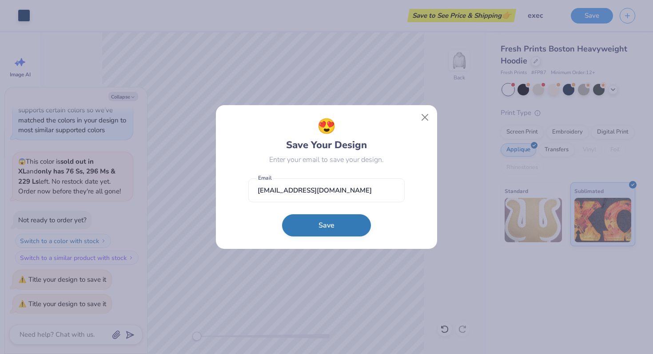
click at [337, 225] on button "Save" at bounding box center [326, 225] width 89 height 22
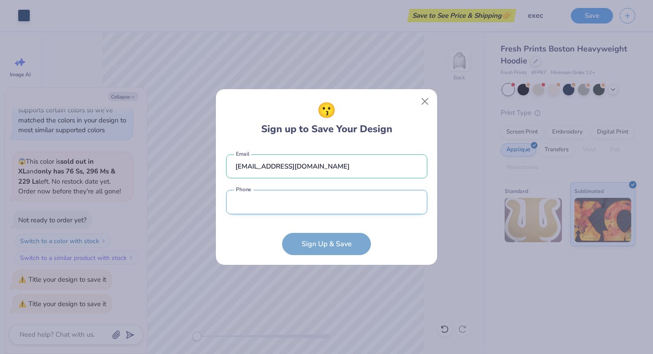
click at [306, 204] on input "tel" at bounding box center [326, 202] width 201 height 24
click at [420, 103] on div "😗 Sign up to Save Your Design kertzkm@miamioh.edu Email Phone is a required fie…" at bounding box center [326, 177] width 222 height 177
